Goal: Find specific page/section: Find specific page/section

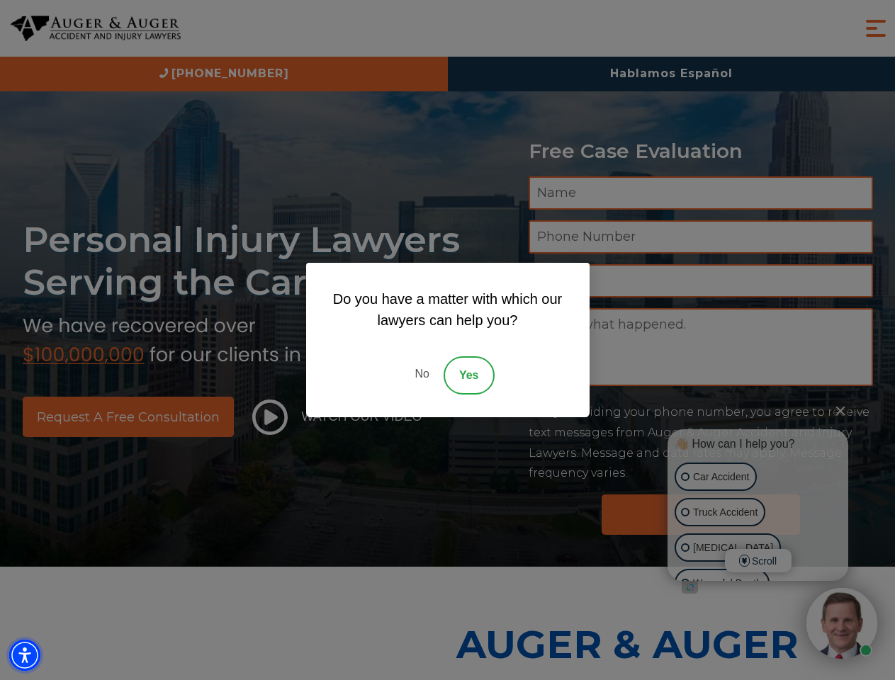
click at [25, 656] on img "Accessibility Menu" at bounding box center [24, 655] width 31 height 31
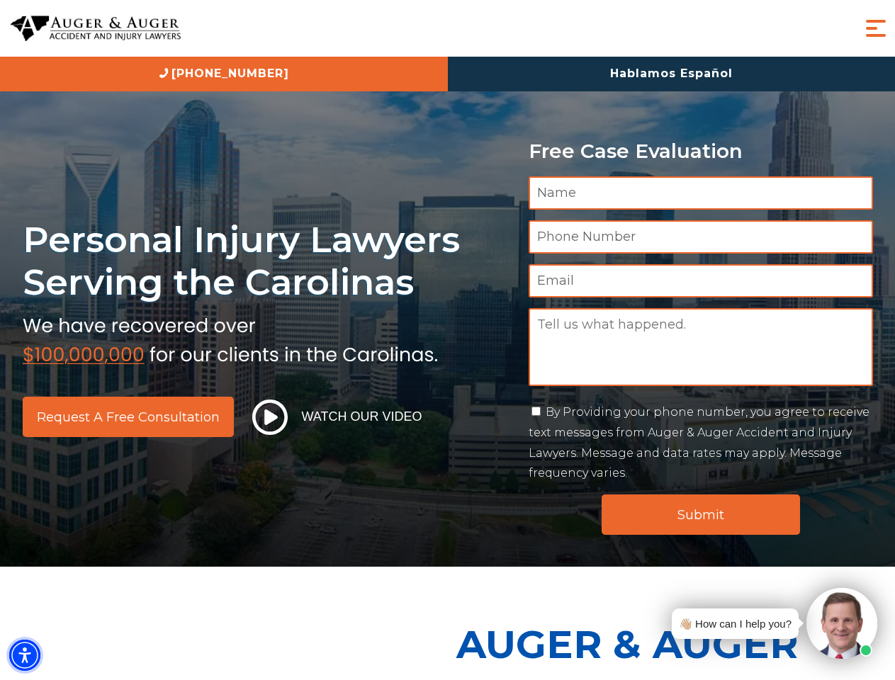
click at [25, 656] on img "Accessibility Menu" at bounding box center [24, 655] width 31 height 31
